Goal: Task Accomplishment & Management: Use online tool/utility

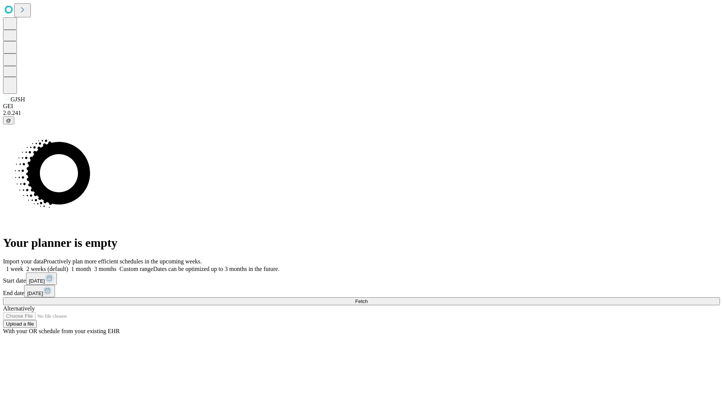
click at [368, 298] on span "Fetch" at bounding box center [361, 301] width 12 height 6
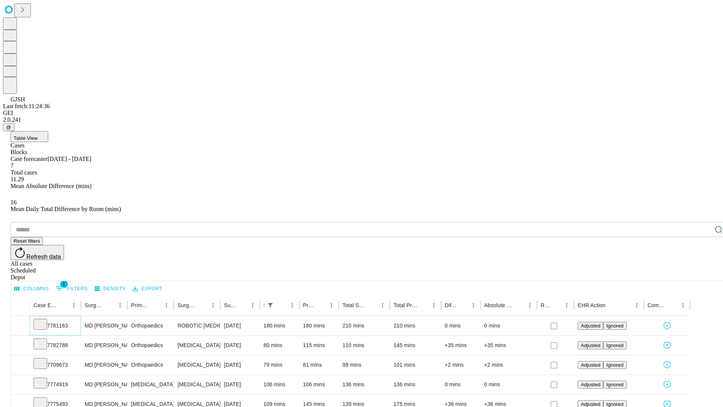
click at [44, 320] on icon at bounding box center [41, 324] width 8 height 8
